Goal: Find specific page/section: Find specific page/section

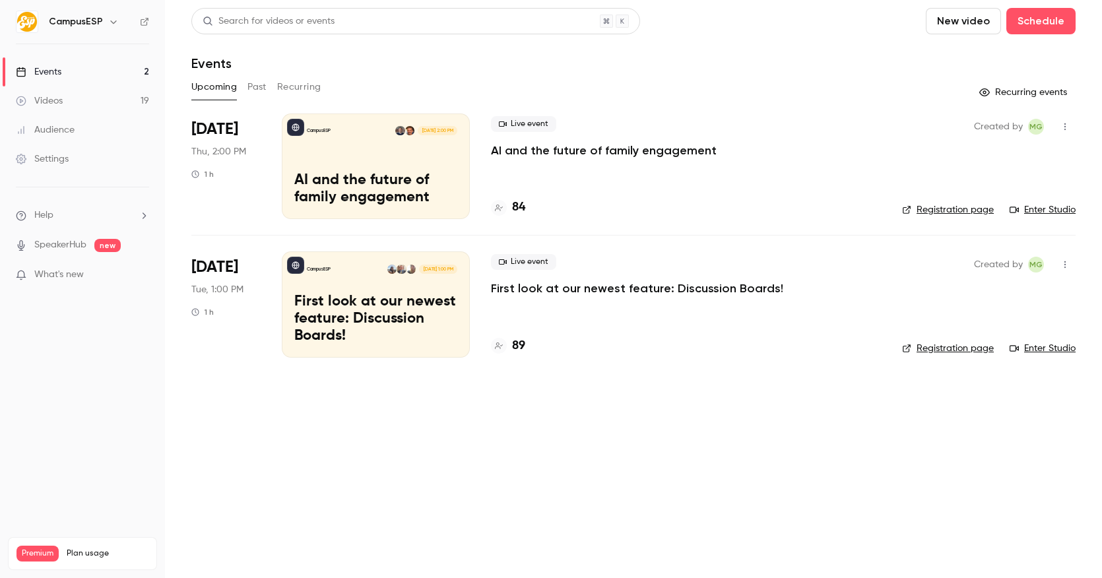
click at [96, 24] on h6 "CampusESP" at bounding box center [76, 21] width 54 height 13
click at [115, 24] on icon "button" at bounding box center [113, 21] width 11 height 11
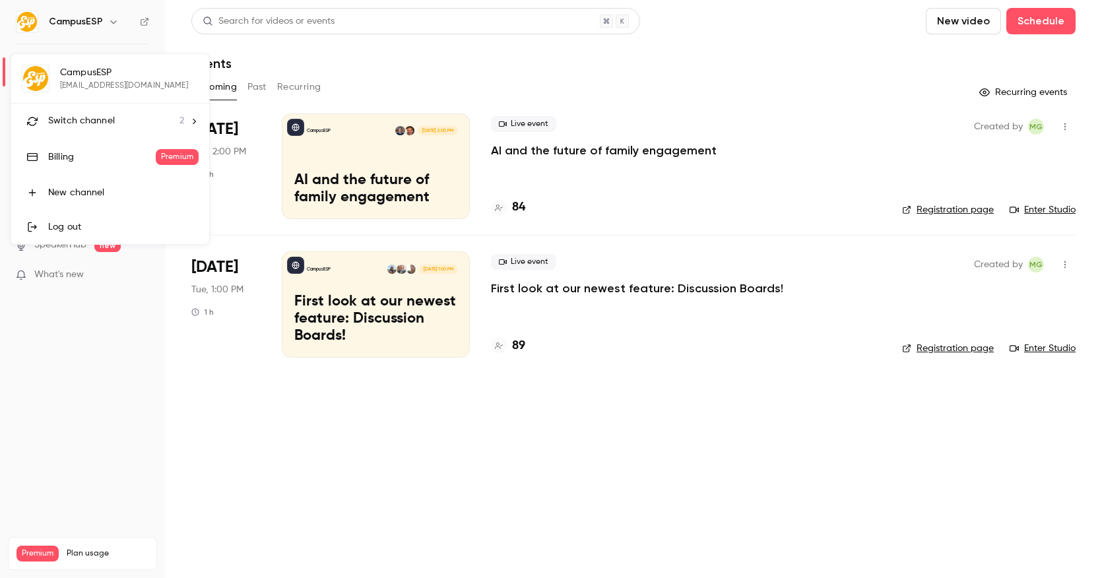
click at [77, 132] on li "Switch channel 2" at bounding box center [110, 121] width 198 height 35
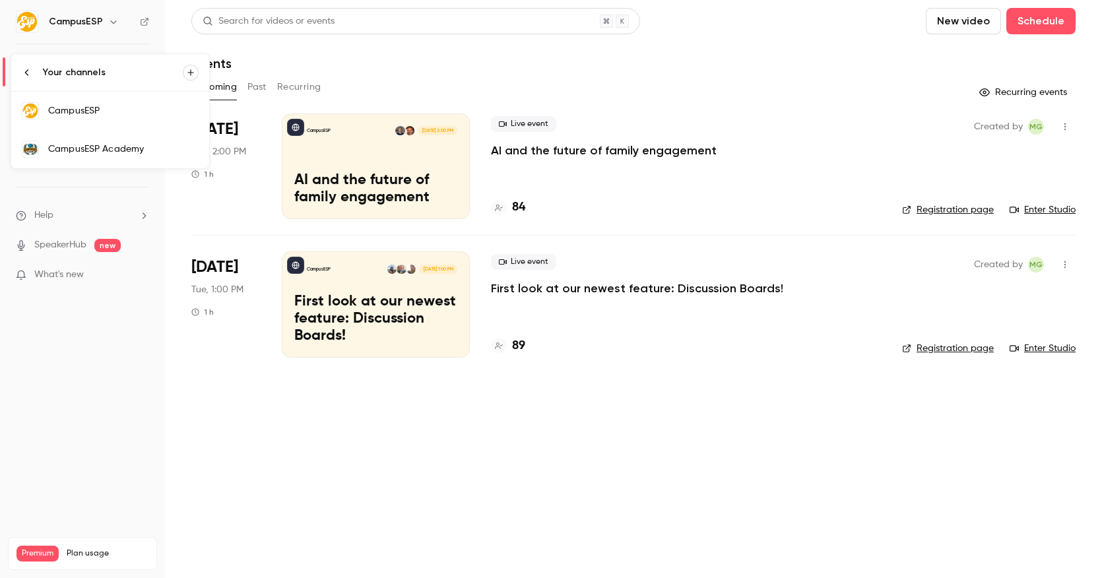
click at [82, 147] on div "CampusESP Academy" at bounding box center [123, 149] width 150 height 13
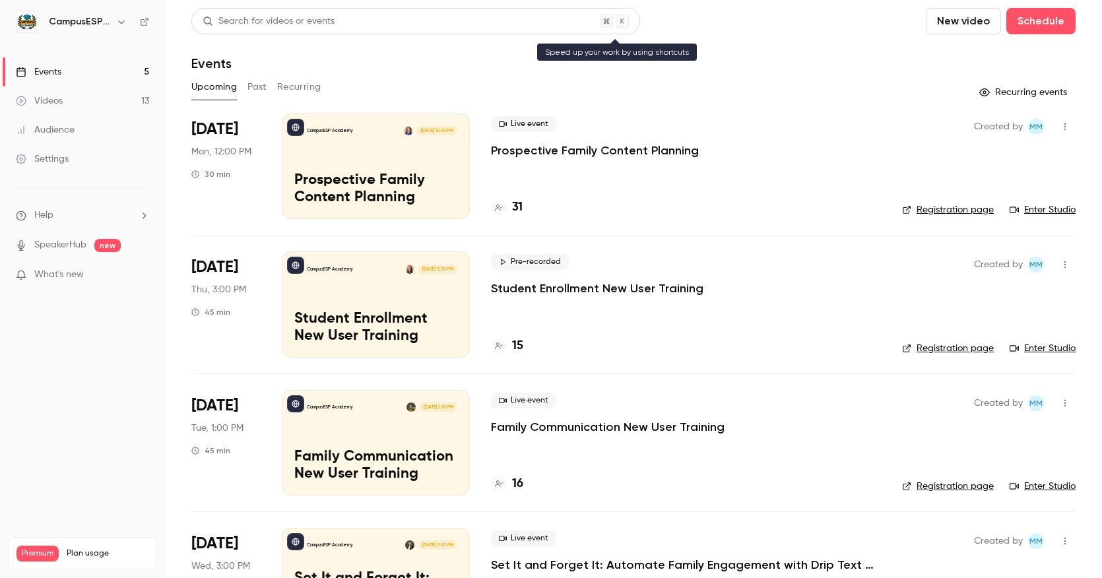
click at [294, 21] on div "Search for videos or events" at bounding box center [269, 22] width 132 height 14
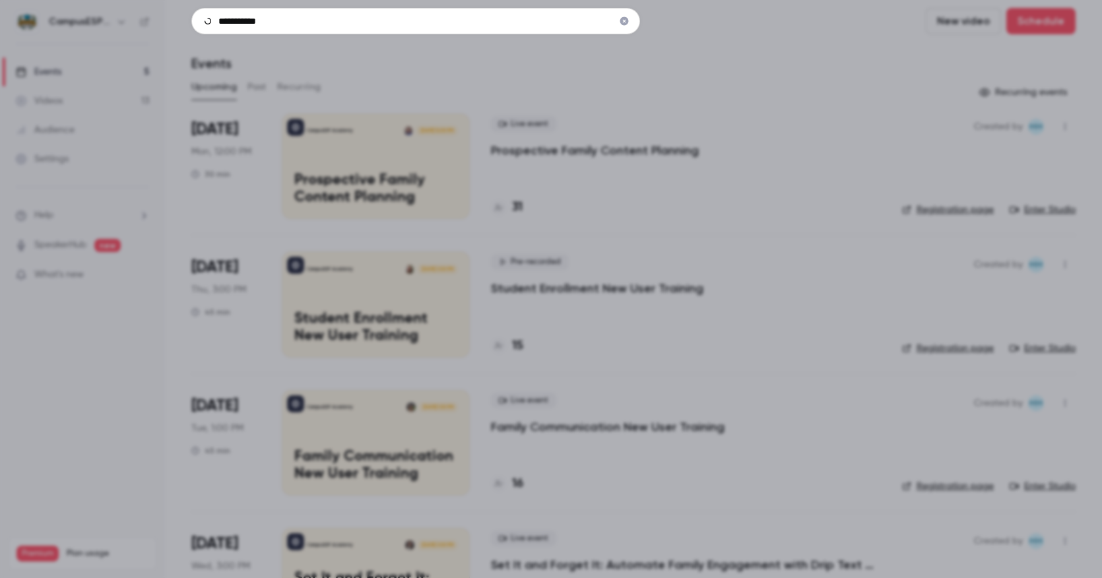
type input "**********"
click at [624, 20] on icon "Clear" at bounding box center [624, 21] width 9 height 9
